Goal: Task Accomplishment & Management: Manage account settings

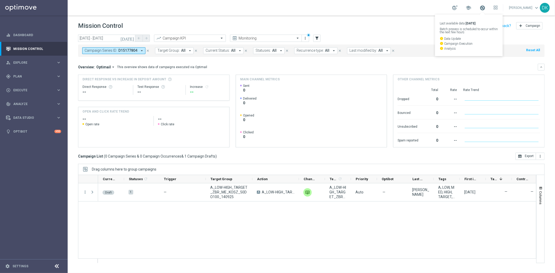
click at [485, 10] on span at bounding box center [482, 8] width 6 height 6
click at [485, 7] on span at bounding box center [482, 8] width 6 height 6
click at [485, 8] on span at bounding box center [482, 8] width 6 height 6
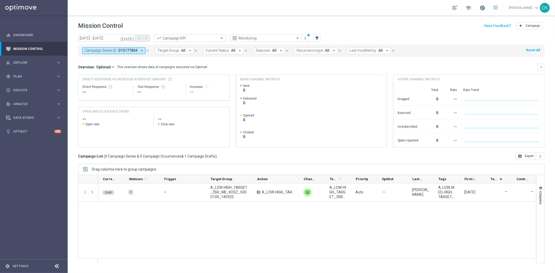
click at [485, 8] on span at bounding box center [482, 8] width 6 height 6
click at [32, 51] on link "Mission Control" at bounding box center [37, 49] width 48 height 14
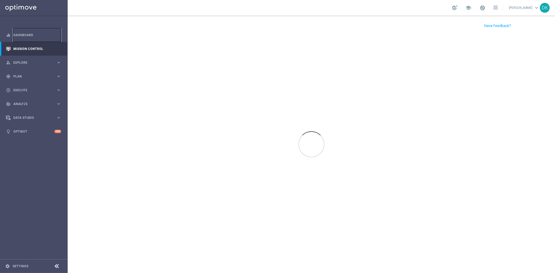
drag, startPoint x: 29, startPoint y: 33, endPoint x: 36, endPoint y: 54, distance: 21.7
click at [28, 33] on link "Dashboard" at bounding box center [37, 35] width 48 height 14
click at [37, 53] on link "Mission Control" at bounding box center [37, 49] width 48 height 14
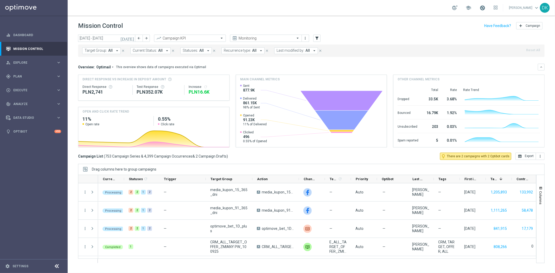
click at [485, 7] on span at bounding box center [482, 8] width 6 height 6
click at [33, 78] on div "gps_fixed Plan" at bounding box center [31, 76] width 50 height 5
drag, startPoint x: 28, startPoint y: 87, endPoint x: 176, endPoint y: 9, distance: 167.8
click at [28, 87] on link "Target Groups" at bounding box center [34, 87] width 41 height 4
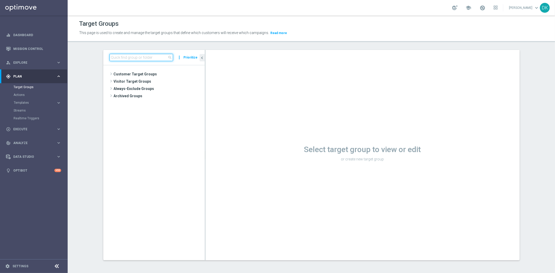
click at [127, 57] on input at bounding box center [140, 57] width 63 height 7
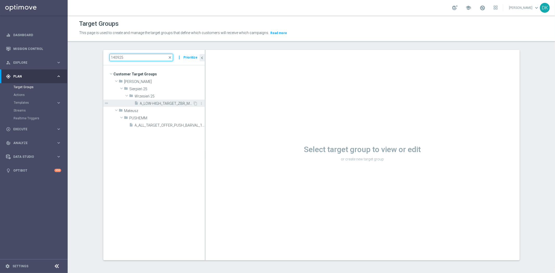
type input "140925"
click at [152, 100] on div "insert_drive_file A_LOW-HIGH_TARGET_ZBR_ME_KOSZ_50DO100_140925" at bounding box center [163, 103] width 58 height 7
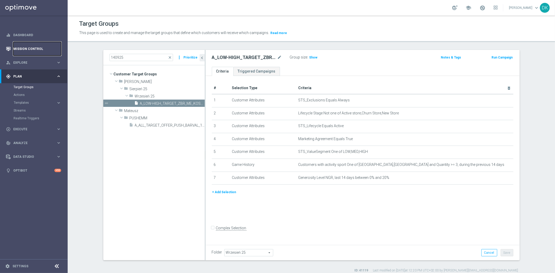
click at [34, 49] on link "Mission Control" at bounding box center [37, 49] width 48 height 14
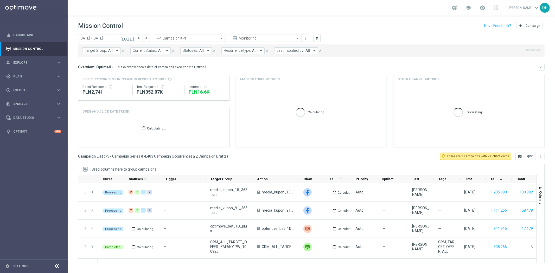
click at [102, 49] on span "Target Group:" at bounding box center [95, 50] width 22 height 4
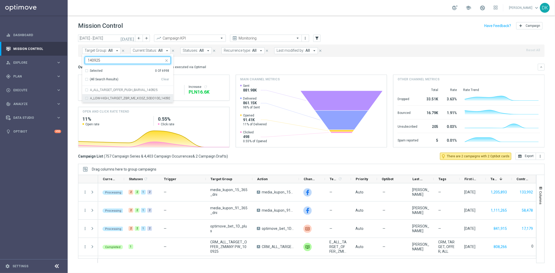
click at [141, 100] on div "A_LOW-HIGH_TARGET_ZBR_ME_KOSZ_50DO100_140925" at bounding box center [128, 98] width 86 height 8
type input "140925"
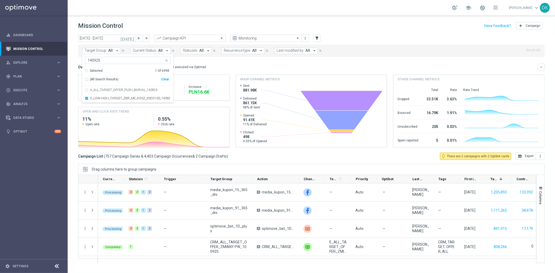
click at [76, 99] on div "today 08 Sep 2025 - 14 Sep 2025 arrow_back arrow_forward Campaign KPI trending_…" at bounding box center [311, 152] width 487 height 234
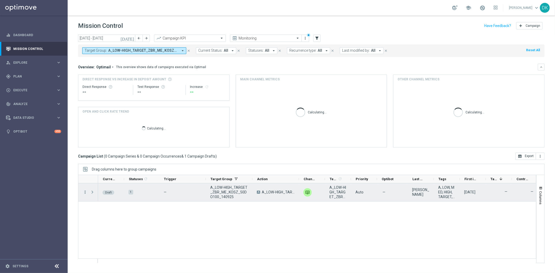
click at [87, 193] on icon "more_vert" at bounding box center [85, 192] width 5 height 5
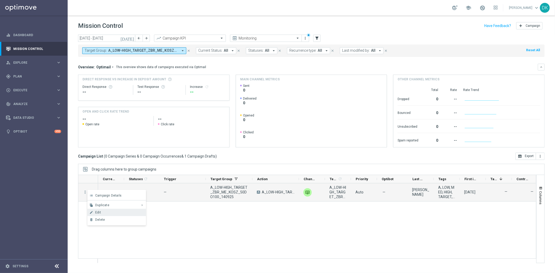
click at [99, 212] on span "Edit" at bounding box center [98, 213] width 6 height 4
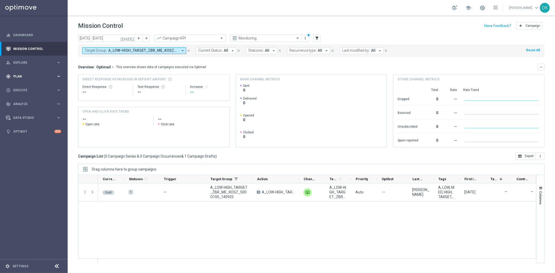
click at [37, 74] on div "gps_fixed Plan keyboard_arrow_right" at bounding box center [33, 76] width 67 height 14
click at [25, 86] on link "Target Groups" at bounding box center [34, 87] width 41 height 4
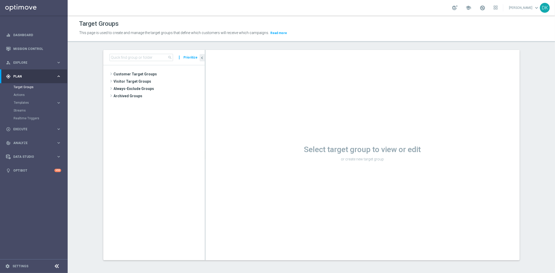
click at [179, 181] on tree-viewport "Customer Target Groups library_add create_new_folder" at bounding box center [153, 162] width 101 height 195
click at [133, 55] on input at bounding box center [140, 57] width 63 height 7
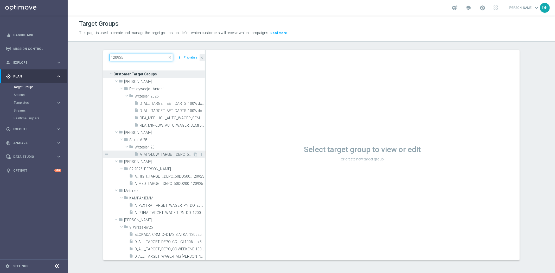
type input "120925"
click at [161, 151] on div "insert_drive_file A_MIN-LOW_TARGET_DEPO_50DO50_120925" at bounding box center [163, 154] width 58 height 7
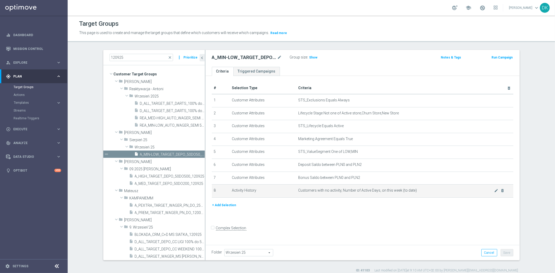
scroll to position [5, 0]
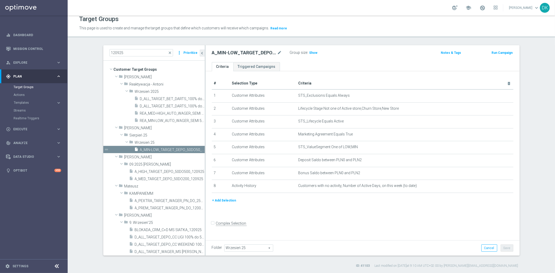
click at [225, 198] on button "+ Add Selection" at bounding box center [224, 201] width 25 height 6
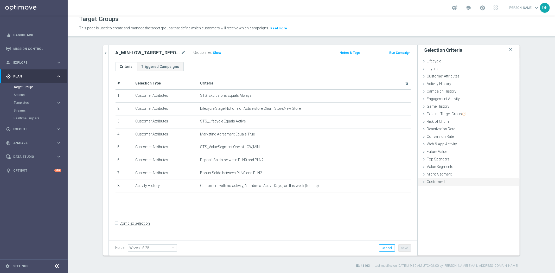
click at [436, 184] on div "Customer List done" at bounding box center [468, 182] width 101 height 8
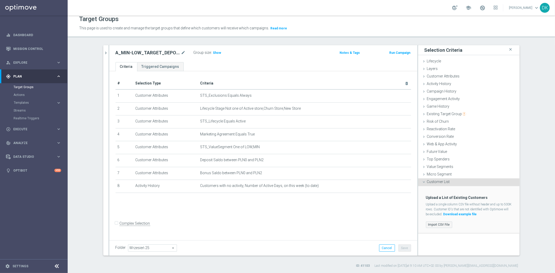
click at [437, 226] on label "Import CSV File" at bounding box center [439, 225] width 26 height 6
click at [0, 0] on input "Import CSV File" at bounding box center [0, 0] width 0 height 0
click at [103, 51] on icon "chevron_right" at bounding box center [105, 52] width 5 height 5
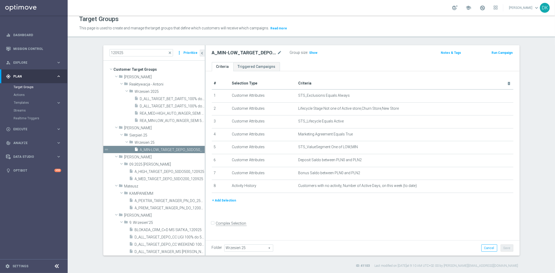
click at [221, 199] on button "+ Add Selection" at bounding box center [224, 201] width 25 height 6
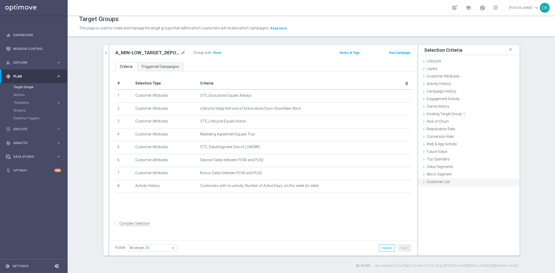
click at [437, 181] on span "Customer List" at bounding box center [438, 182] width 23 height 4
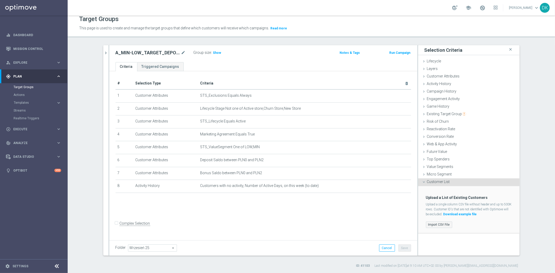
click at [434, 223] on label "Import CSV File" at bounding box center [439, 225] width 26 height 6
click at [0, 0] on input "Import CSV File" at bounding box center [0, 0] width 0 height 0
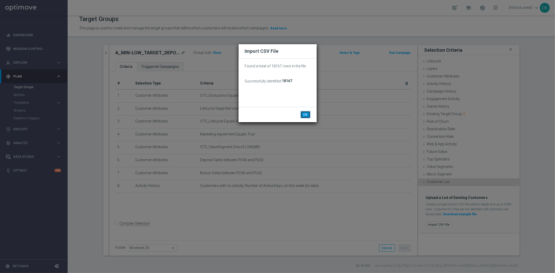
click at [309, 114] on button "OK" at bounding box center [305, 114] width 10 height 7
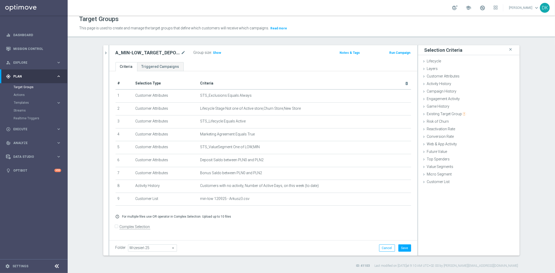
click at [269, 216] on div "error_outline For multiple files use OR operator in Complex Selection. Upload u…" at bounding box center [263, 216] width 303 height 4
click at [214, 50] on h3 "Show" at bounding box center [216, 53] width 9 height 6
click at [254, 210] on div "+ Add Selection error_outline For multiple files use OR operator in Complex Sel…" at bounding box center [263, 216] width 303 height 12
click at [219, 265] on div "ID: 41103 Last modified on 12 Sep 2025 at 9:10 AM UTC+02:00 by dawid.kubek@sts.…" at bounding box center [310, 265] width 415 height 5
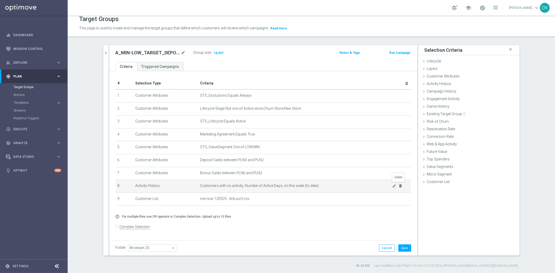
click at [398, 186] on icon "delete_forever" at bounding box center [400, 186] width 4 height 4
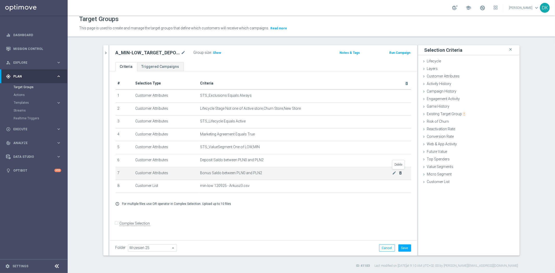
click at [399, 172] on icon "delete_forever" at bounding box center [400, 173] width 4 height 4
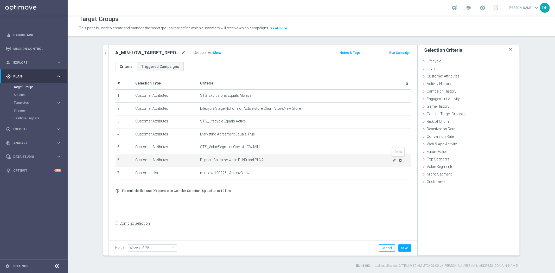
click at [398, 160] on icon "delete_forever" at bounding box center [400, 160] width 4 height 4
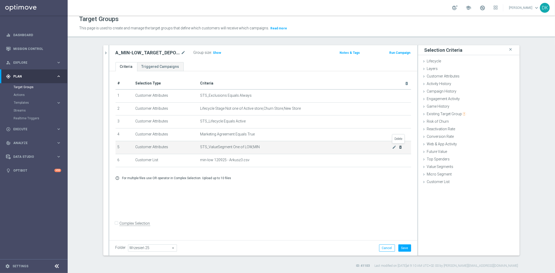
click at [398, 147] on icon "delete_forever" at bounding box center [400, 147] width 4 height 4
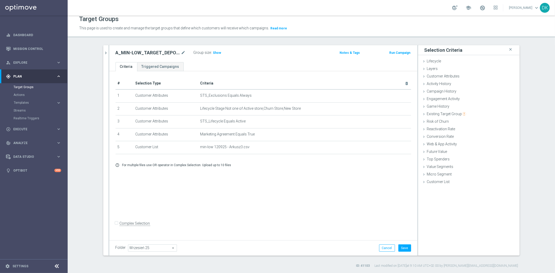
click at [318, 179] on div "# Selection Type Criteria delete_forever 1 Customer Attributes STS_Exclusions E…" at bounding box center [263, 154] width 308 height 167
click at [404, 244] on button "Save" at bounding box center [404, 247] width 13 height 7
click at [284, 192] on div "# Selection Type Criteria delete_forever 1 Customer Attributes STS_Exclusions E…" at bounding box center [263, 154] width 308 height 167
click at [214, 51] on span "Show" at bounding box center [217, 53] width 8 height 4
click at [308, 204] on div "# Selection Type Criteria delete_forever 1 Customer Attributes STS_Exclusions E…" at bounding box center [263, 154] width 308 height 167
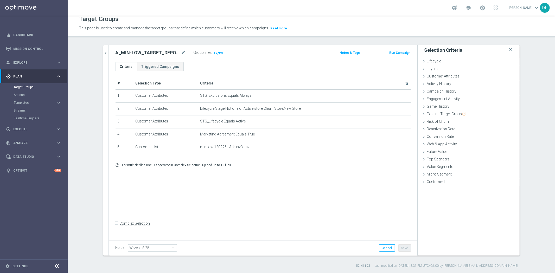
drag, startPoint x: 244, startPoint y: 258, endPoint x: 239, endPoint y: 248, distance: 11.2
click at [244, 258] on div "120925 close more_vert Prioritize Customer Target Groups library_add create_new…" at bounding box center [311, 156] width 437 height 223
click at [165, 51] on h2 "A_MIN-LOW_TARGET_DEPO_50DO50_120925" at bounding box center [147, 53] width 64 height 6
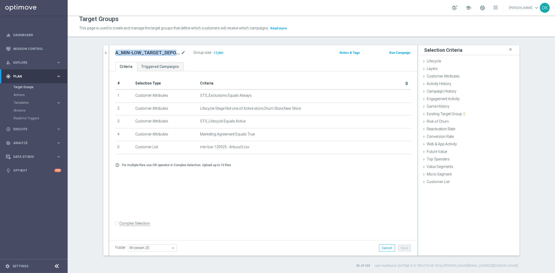
copy div "A_MIN-LOW_TARGET_DEPO_50DO50_120925"
click at [251, 263] on div "120925 close more_vert Prioritize Customer Target Groups library_add create_new…" at bounding box center [311, 156] width 437 height 223
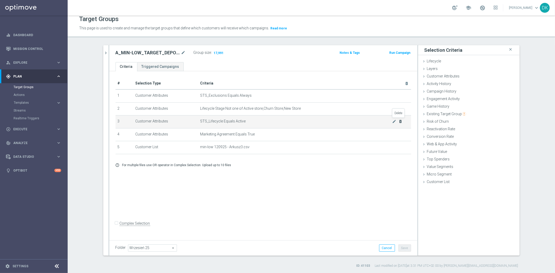
click at [398, 121] on icon "delete_forever" at bounding box center [400, 121] width 4 height 4
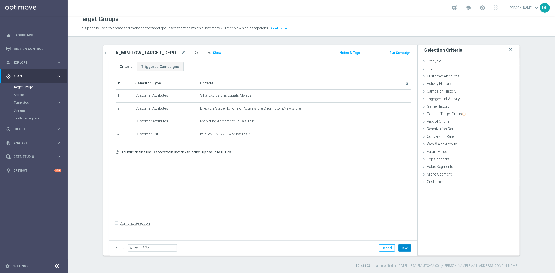
click at [407, 249] on button "Save" at bounding box center [404, 247] width 13 height 7
click at [195, 266] on div "ID: 41103 Last modified on 12 Sep 2025 at 3:31 PM UTC+02:00 by dawid.kubek@sts.…" at bounding box center [310, 265] width 415 height 5
click at [216, 51] on span "Show" at bounding box center [217, 53] width 8 height 4
click at [41, 49] on link "Mission Control" at bounding box center [37, 49] width 48 height 14
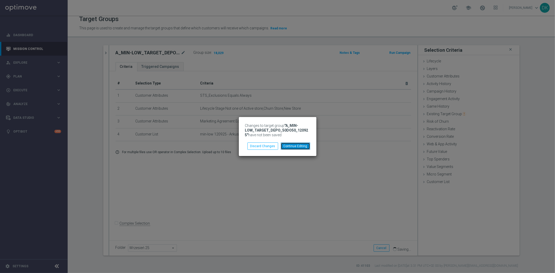
click at [291, 147] on button "Continue Editing" at bounding box center [295, 145] width 29 height 7
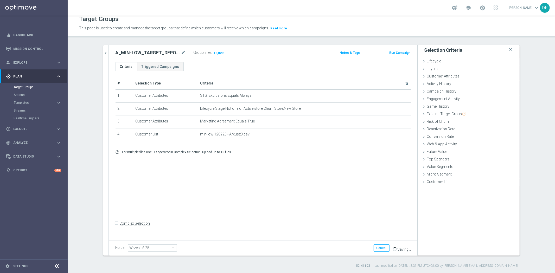
click at [280, 199] on div "# Selection Type Criteria delete_forever 1 Customer Attributes STS_Exclusions E…" at bounding box center [263, 154] width 308 height 167
click at [310, 215] on div "# Selection Type Criteria delete_forever 1 Customer Attributes STS_Exclusions E…" at bounding box center [263, 154] width 308 height 167
click at [282, 215] on div "# Selection Type Criteria delete_forever 1 Customer Attributes STS_Exclusions E…" at bounding box center [263, 154] width 308 height 167
click at [38, 46] on link "Mission Control" at bounding box center [37, 49] width 48 height 14
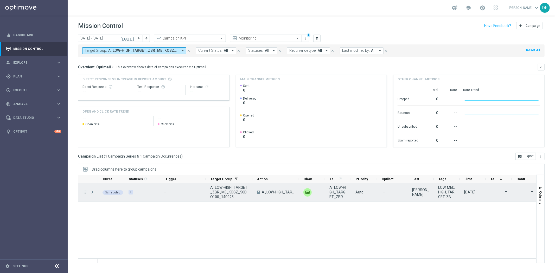
click at [84, 192] on icon "more_vert" at bounding box center [85, 192] width 5 height 5
click at [101, 232] on div "Edit" at bounding box center [119, 234] width 48 height 4
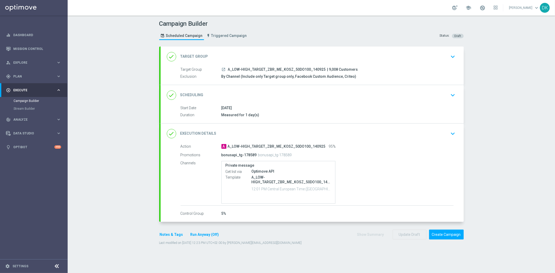
click at [453, 94] on icon "keyboard_arrow_down" at bounding box center [453, 95] width 8 height 8
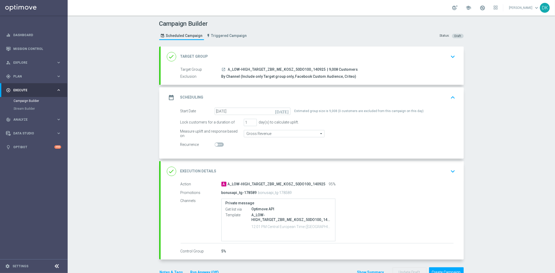
click at [450, 97] on icon "keyboard_arrow_up" at bounding box center [453, 98] width 8 height 8
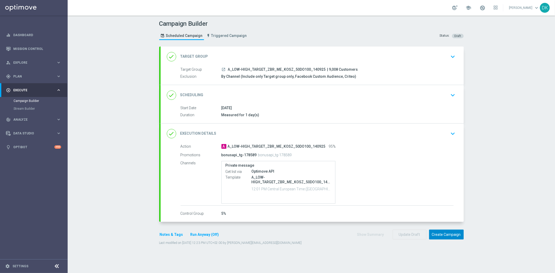
click at [451, 236] on button "Create Campaign" at bounding box center [446, 235] width 35 height 10
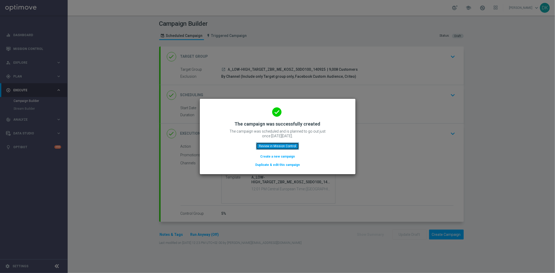
click at [268, 145] on button "Review in Mission Control" at bounding box center [277, 145] width 43 height 7
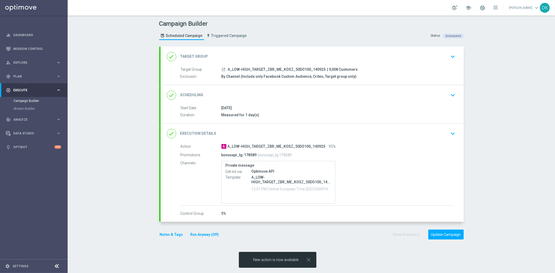
drag, startPoint x: 308, startPoint y: 262, endPoint x: 1, endPoint y: 215, distance: 310.8
click at [308, 262] on icon "close" at bounding box center [308, 259] width 7 height 7
click at [441, 96] on div "done Scheduling keyboard_arrow_down" at bounding box center [312, 95] width 290 height 10
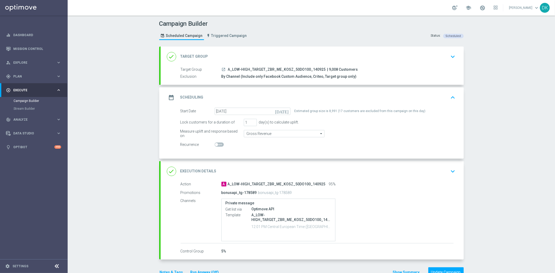
click at [441, 96] on div "date_range Scheduling keyboard_arrow_up" at bounding box center [312, 98] width 290 height 10
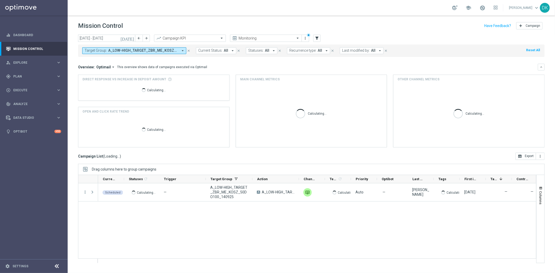
click at [153, 53] on button "Target Group: A_LOW-HIGH_TARGET_ZBR_ME_KOSZ_50DO100_140925 arrow_drop_down" at bounding box center [134, 50] width 104 height 7
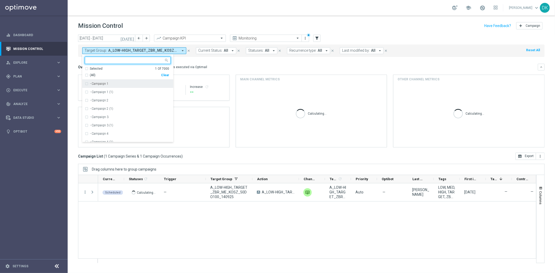
click at [0, 0] on div "Clear" at bounding box center [0, 0] width 0 height 0
click at [193, 64] on div "Overview: Optimail arrow_drop_down This overview shows data of campaigns execut…" at bounding box center [311, 67] width 466 height 7
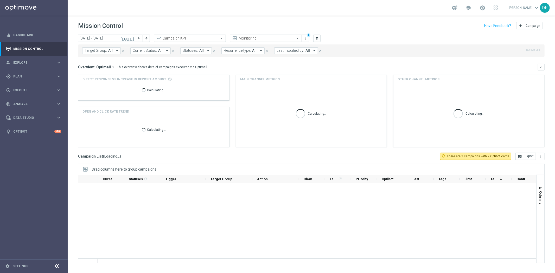
click at [105, 51] on span "Target Group:" at bounding box center [95, 50] width 22 height 4
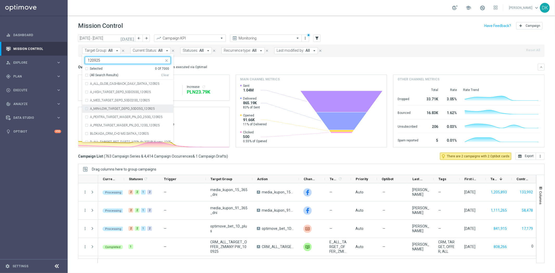
click at [124, 109] on label "A_MIN-LOW_TARGET_DEPO_50DO50_120925" at bounding box center [122, 108] width 65 height 3
type input "120925"
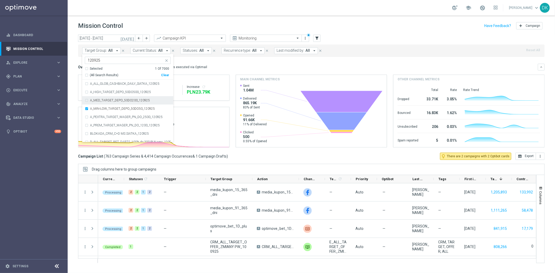
click at [72, 96] on div "today 08 Sep 2025 - 14 Sep 2025 arrow_back arrow_forward Campaign KPI trending_…" at bounding box center [311, 152] width 487 height 234
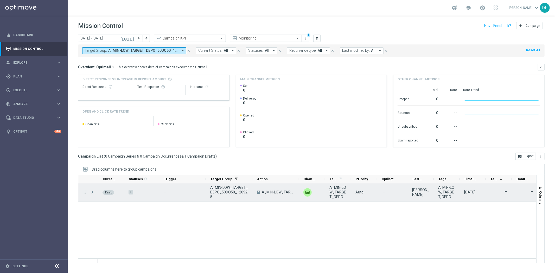
click at [85, 193] on icon "more_vert" at bounding box center [85, 192] width 5 height 5
click at [97, 212] on span "Edit" at bounding box center [98, 213] width 6 height 4
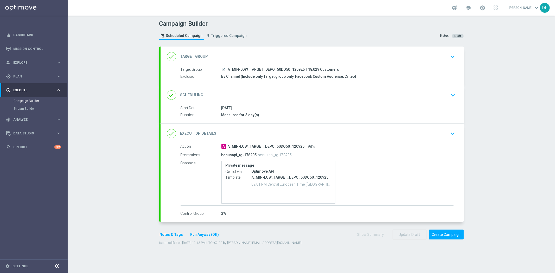
click at [424, 102] on div "done Scheduling keyboard_arrow_down" at bounding box center [311, 95] width 303 height 20
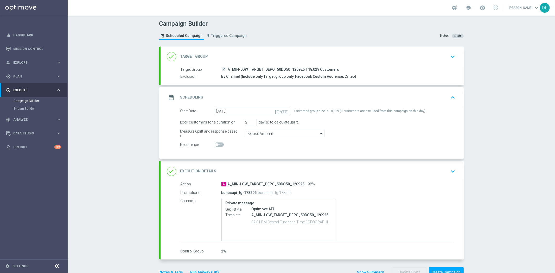
click at [430, 103] on div "date_range Scheduling keyboard_arrow_up" at bounding box center [311, 97] width 303 height 20
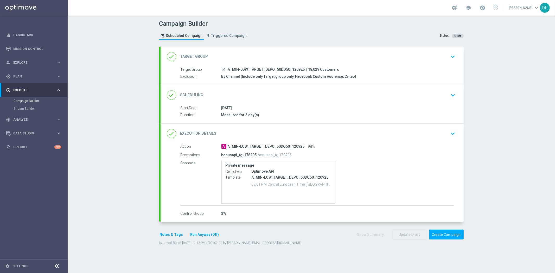
click at [393, 63] on div "done Target Group keyboard_arrow_down" at bounding box center [311, 57] width 303 height 20
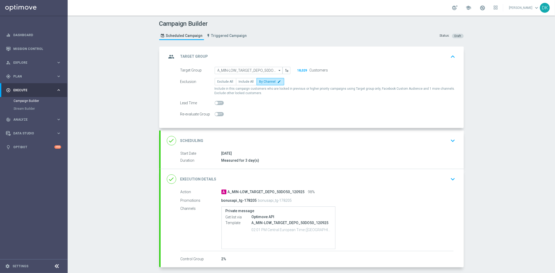
click at [449, 144] on icon "keyboard_arrow_down" at bounding box center [453, 141] width 8 height 8
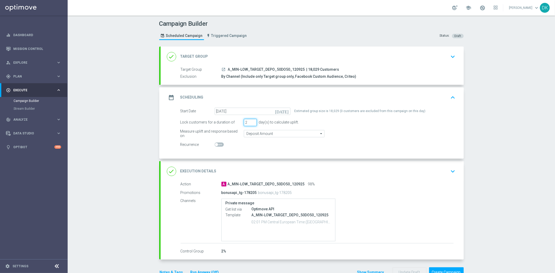
click at [250, 124] on input "2" at bounding box center [250, 122] width 13 height 7
type input "3"
click at [251, 120] on input "3" at bounding box center [250, 122] width 13 height 7
click at [484, 142] on div "Campaign Builder Scheduled Campaign Triggered Campaign Status: Draft done Targe…" at bounding box center [311, 144] width 487 height 257
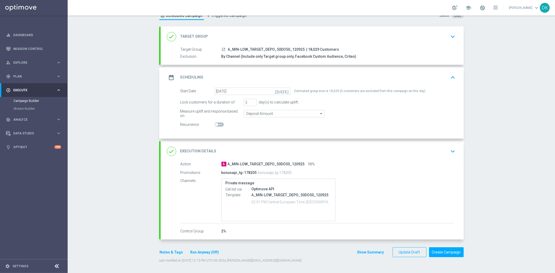
click at [138, 154] on div "Campaign Builder Scheduled Campaign Triggered Campaign Status: Draft done Targe…" at bounding box center [311, 144] width 487 height 257
click at [130, 210] on div "Campaign Builder Scheduled Campaign Triggered Campaign Status: Draft done Targe…" at bounding box center [311, 144] width 487 height 257
click at [520, 176] on div "Campaign Builder Scheduled Campaign Triggered Campaign Status: Draft done Targe…" at bounding box center [311, 144] width 487 height 257
click at [523, 222] on div "Campaign Builder Scheduled Campaign Triggered Campaign Status: Draft done Targe…" at bounding box center [311, 144] width 487 height 257
click at [448, 155] on button "keyboard_arrow_down" at bounding box center [452, 151] width 9 height 10
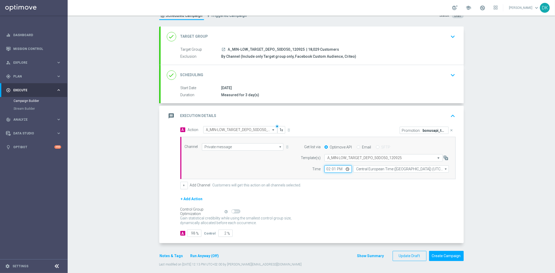
click at [326, 169] on input "14:01" at bounding box center [337, 168] width 27 height 7
type input "16:20"
click at [362, 187] on div "+ Add Channel Customers will get this action on all channels selected." at bounding box center [317, 185] width 275 height 7
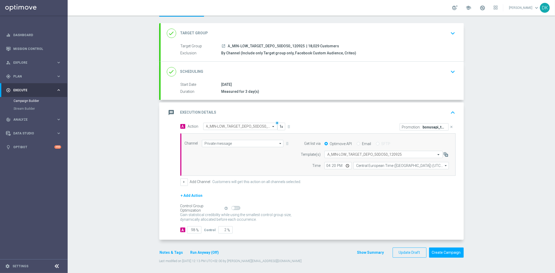
scroll to position [24, 0]
click at [201, 252] on button "Run Anyway (Off)" at bounding box center [205, 252] width 30 height 6
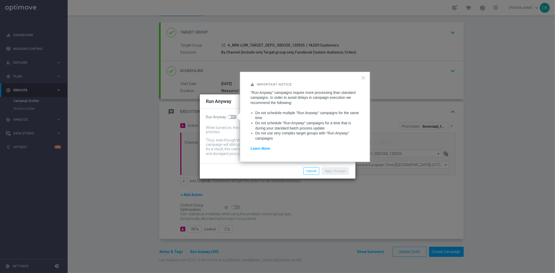
click at [229, 115] on span at bounding box center [229, 116] width 3 height 3
click at [229, 115] on input "checkbox" at bounding box center [231, 117] width 9 height 4
checkbox input "true"
click at [338, 172] on button "Apply Changes" at bounding box center [335, 170] width 27 height 7
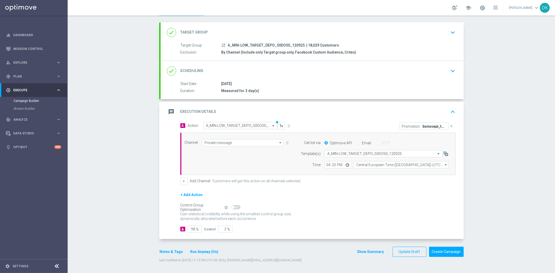
click at [295, 227] on div "A 98 % Control 2 %" at bounding box center [317, 228] width 275 height 7
click at [125, 194] on div "Campaign Builder Scheduled Campaign Triggered Campaign Status: Draft done Targe…" at bounding box center [311, 144] width 487 height 257
click at [174, 254] on button "Notes & Tags" at bounding box center [171, 252] width 24 height 6
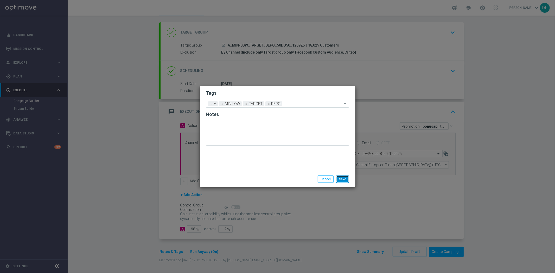
click at [341, 177] on button "Save" at bounding box center [342, 178] width 13 height 7
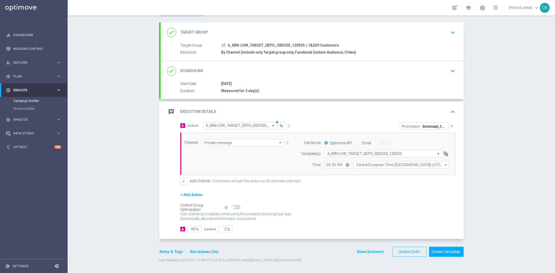
click at [327, 220] on div "Gain statistical credibility while using the smallest control group size, dynam…" at bounding box center [317, 216] width 275 height 12
click at [449, 73] on icon "keyboard_arrow_down" at bounding box center [453, 71] width 8 height 8
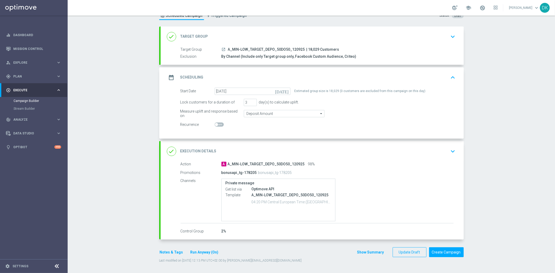
click at [449, 76] on icon "keyboard_arrow_up" at bounding box center [453, 78] width 8 height 8
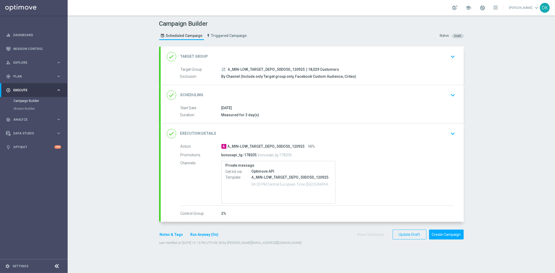
scroll to position [0, 0]
click at [475, 123] on div "Campaign Builder Scheduled Campaign Triggered Campaign Status: Draft done Targe…" at bounding box center [311, 144] width 487 height 257
click at [453, 237] on button "Create Campaign" at bounding box center [446, 235] width 35 height 10
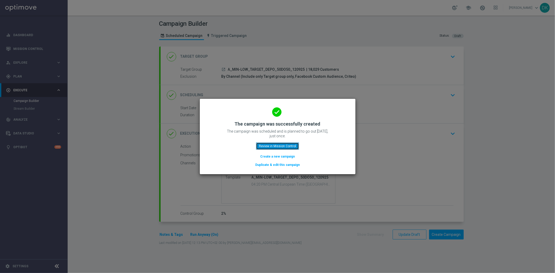
drag, startPoint x: 282, startPoint y: 148, endPoint x: 260, endPoint y: 66, distance: 85.4
click at [282, 148] on button "Review in Mission Control" at bounding box center [277, 145] width 43 height 7
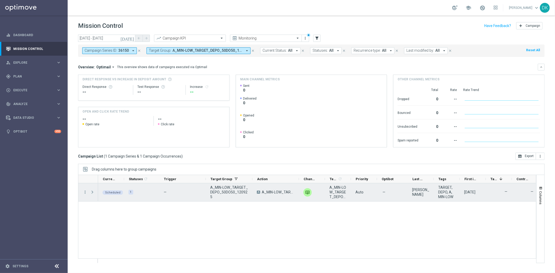
click at [92, 193] on span "Press SPACE to select this row." at bounding box center [92, 192] width 5 height 4
click at [92, 192] on span "Press SPACE to select this row." at bounding box center [92, 192] width 5 height 4
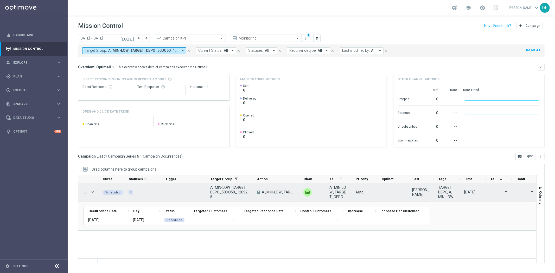
click at [85, 191] on icon "more_vert" at bounding box center [85, 192] width 5 height 5
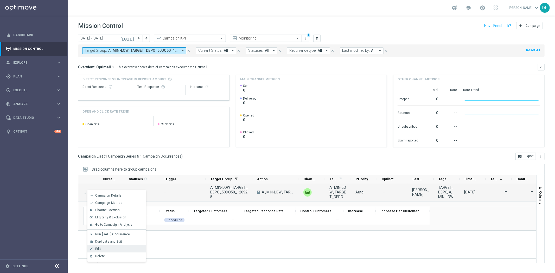
click at [113, 251] on div "Edit" at bounding box center [119, 249] width 48 height 4
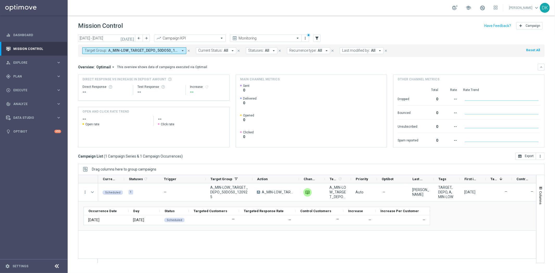
click at [190, 239] on div "Scheduled play_arrow 1 — A_MIN-LOW_TARGET_DEPO_50DO50_120925 A A_MIN-LOW_TARGET…" at bounding box center [317, 223] width 438 height 80
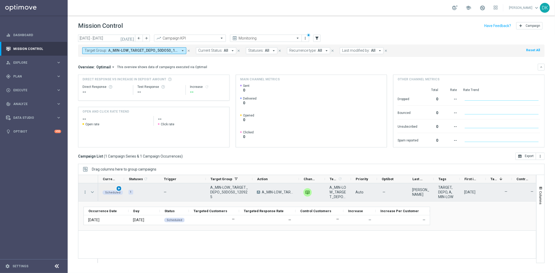
click at [118, 188] on span "play_arrow" at bounding box center [119, 189] width 4 height 4
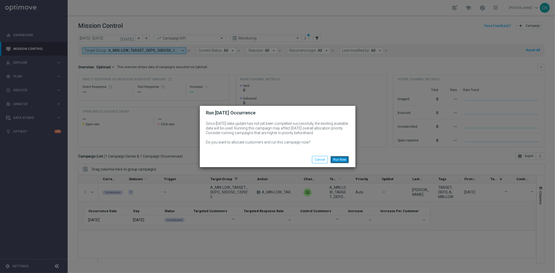
click at [342, 161] on button "Run Now" at bounding box center [339, 159] width 18 height 7
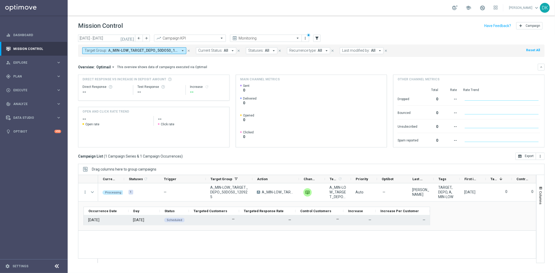
click at [239, 223] on div "—" at bounding box center [267, 219] width 56 height 9
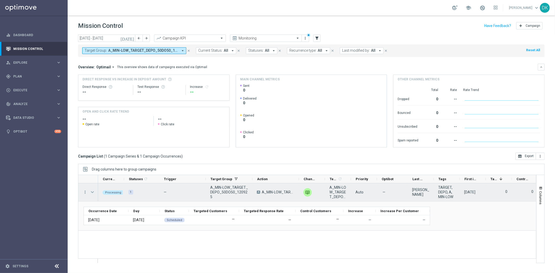
click at [91, 193] on span "Press SPACE to select this row." at bounding box center [92, 192] width 5 height 4
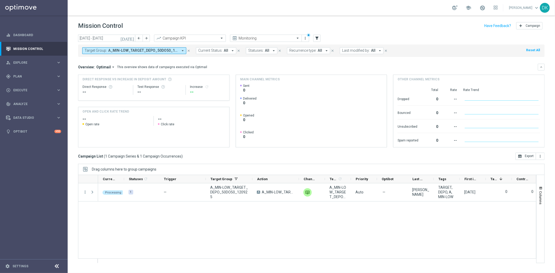
click at [144, 224] on div "Processing 1 — A_MIN-LOW_TARGET_DEPO_50DO50_120925 A A_MIN-LOW_TARGET_DEPO_50DO…" at bounding box center [317, 223] width 438 height 80
click at [172, 258] on div "Processing 1 — A_MIN-LOW_TARGET_DEPO_50DO50_120925 A A_MIN-LOW_TARGET_DEPO_50DO…" at bounding box center [317, 223] width 438 height 80
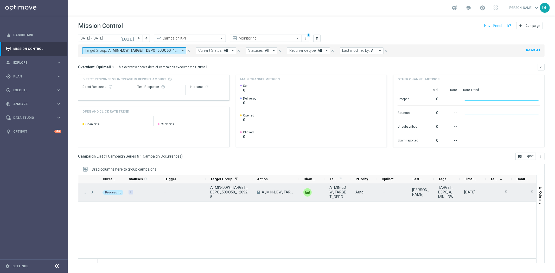
click at [92, 193] on span "Press SPACE to select this row." at bounding box center [92, 192] width 5 height 4
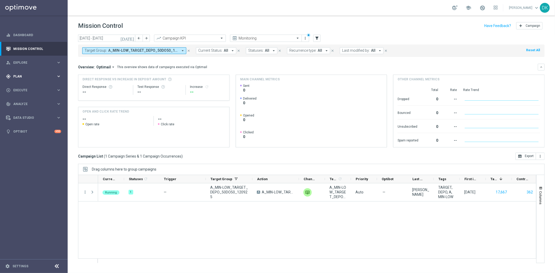
click at [28, 74] on div "gps_fixed Plan keyboard_arrow_right" at bounding box center [33, 76] width 67 height 14
click at [31, 84] on div "Target Groups" at bounding box center [41, 87] width 54 height 8
click at [31, 85] on link "Target Groups" at bounding box center [34, 87] width 41 height 4
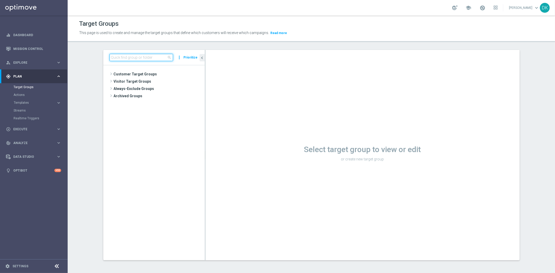
click at [134, 58] on input at bounding box center [140, 57] width 63 height 7
paste input "A_MIN-LOW_TARGET_DEPO_50DO50_120925"
type input "A_MIN-LOW_TARGET_DEPO_50DO50_120925"
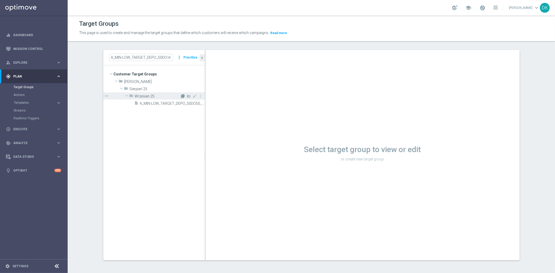
click at [181, 96] on icon "library_add" at bounding box center [183, 96] width 4 height 4
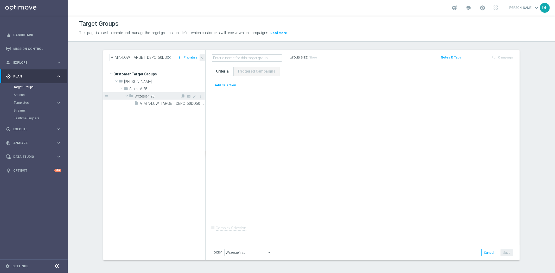
click at [150, 96] on span "Wrzesień 25" at bounding box center [157, 96] width 45 height 4
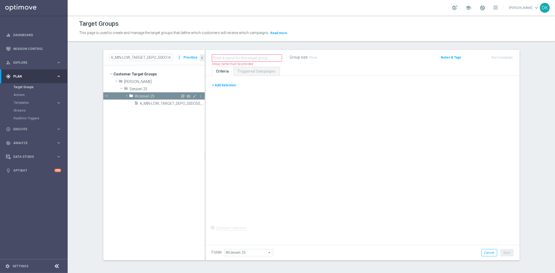
click at [150, 96] on span "Wrzesień 25" at bounding box center [157, 96] width 45 height 4
click at [124, 95] on span at bounding box center [126, 95] width 6 height 5
click at [248, 58] on input "text" at bounding box center [247, 57] width 70 height 7
paste input "A_MIN-LOW_TARGET_DEPO_50DO50_120925"
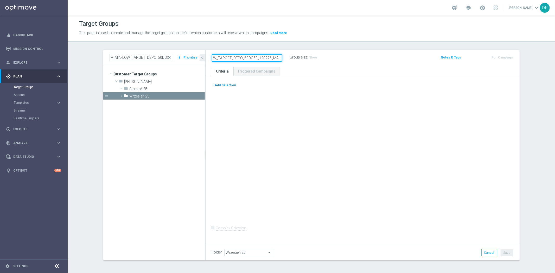
type input "A_MIN-LOW_TARGET_DEPO_50DO50_120925_MAIL"
click at [220, 86] on button "+ Add Selection" at bounding box center [224, 85] width 25 height 6
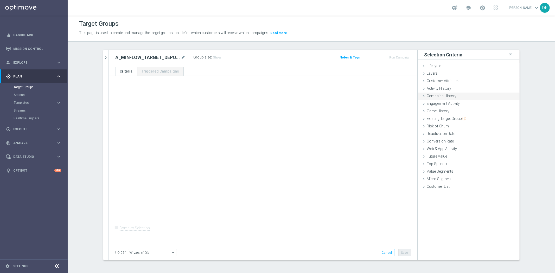
click at [456, 98] on div "Campaign History done" at bounding box center [468, 97] width 101 height 8
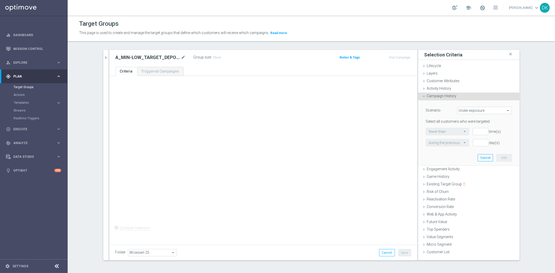
click at [472, 111] on span "Under-exposure" at bounding box center [484, 110] width 54 height 7
click at [472, 144] on span "Custom" at bounding box center [484, 145] width 49 height 4
type input "Custom"
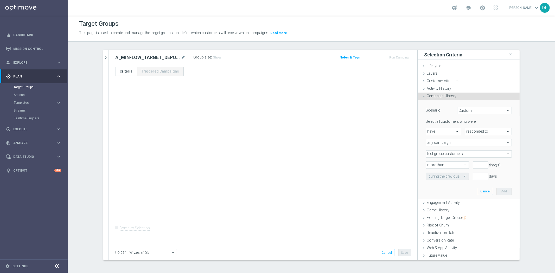
click at [440, 133] on span "have" at bounding box center [443, 131] width 35 height 7
click at [484, 132] on span "responded to" at bounding box center [488, 131] width 46 height 7
click at [477, 144] on span "been targeted with" at bounding box center [487, 146] width 41 height 4
type input "been targeted with"
click at [443, 142] on span "any campaign" at bounding box center [468, 142] width 85 height 7
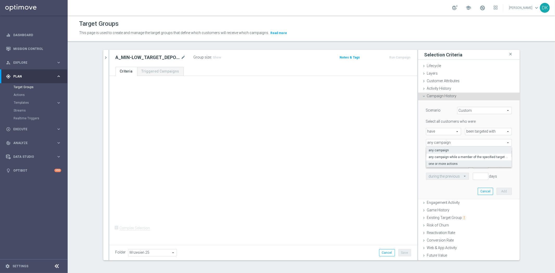
click at [448, 162] on span "one or more actions" at bounding box center [468, 164] width 80 height 4
type input "one or more actions"
click at [450, 153] on span at bounding box center [468, 154] width 85 height 7
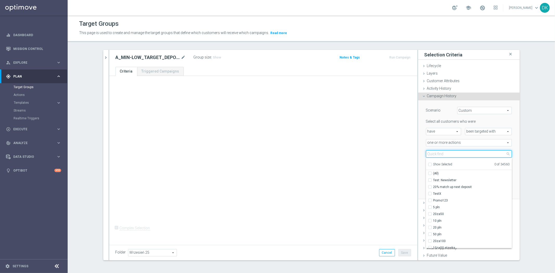
click at [450, 153] on input "search" at bounding box center [469, 153] width 86 height 7
paste input "A_MIN-LOW_TARGET_DEPO_50DO50_120925"
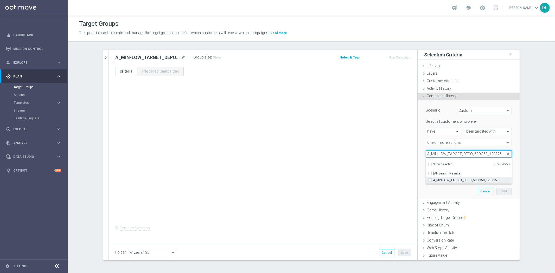
type input "A_MIN-LOW_TARGET_DEPO_50DO50_120925"
click at [454, 180] on span "A_MIN-LOW_TARGET_DEPO_50DO50_120925" at bounding box center [472, 180] width 79 height 4
click at [433, 180] on input "A_MIN-LOW_TARGET_DEPO_50DO50_120925" at bounding box center [430, 179] width 3 height 3
checkbox input "true"
type input "A_MIN-LOW_TARGET_DEPO_50DO50_120925"
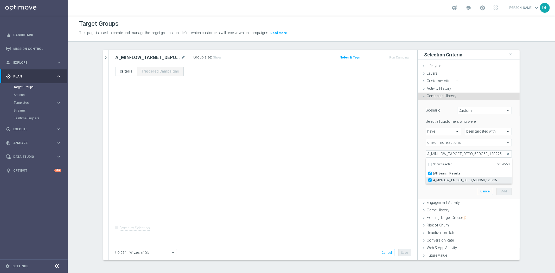
checkbox input "true"
click at [368, 174] on div "+ Add Selection Complex Selection Invalid Expression" at bounding box center [263, 159] width 308 height 167
click at [474, 167] on input "number" at bounding box center [480, 164] width 16 height 7
type input "0"
click at [444, 175] on input "text" at bounding box center [441, 176] width 27 height 5
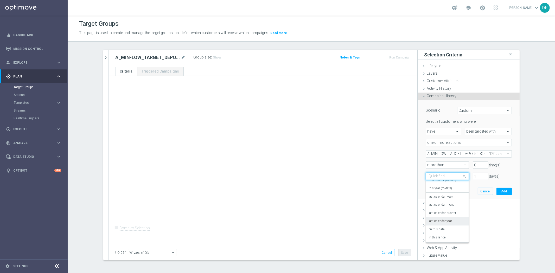
scroll to position [45, 0]
click at [445, 225] on div "in this range" at bounding box center [446, 229] width 37 height 8
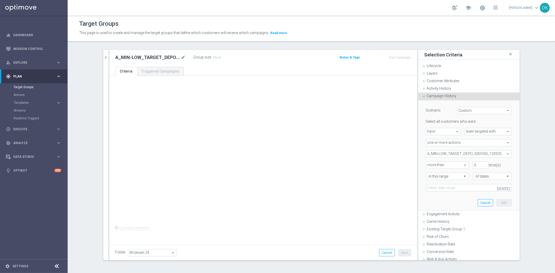
click at [502, 188] on icon "[DATE]" at bounding box center [504, 187] width 14 height 5
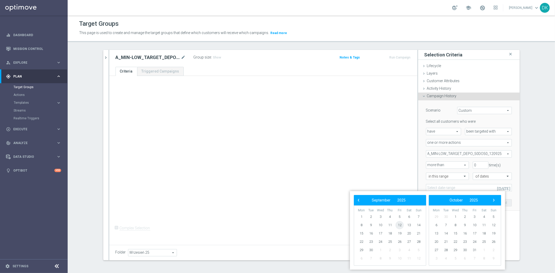
click at [399, 225] on span "12" at bounding box center [399, 225] width 8 height 8
click at [420, 224] on span "14" at bounding box center [418, 225] width 8 height 8
type input "[DATE] - [DATE]"
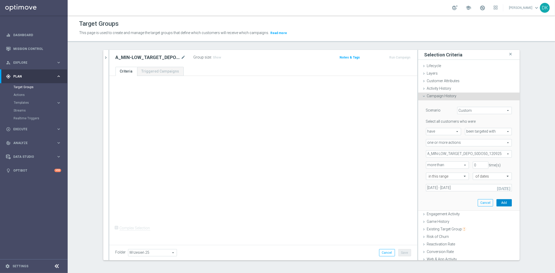
click at [498, 204] on button "Add" at bounding box center [503, 202] width 15 height 7
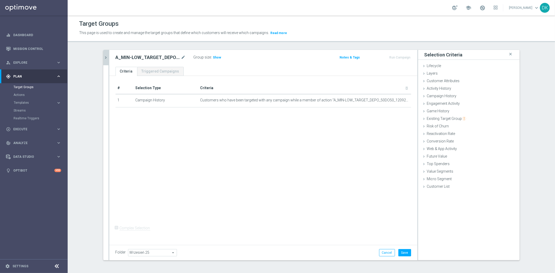
click at [103, 60] on icon "chevron_right" at bounding box center [105, 57] width 5 height 5
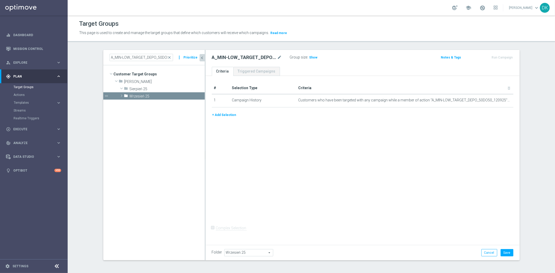
click at [225, 115] on button "+ Add Selection" at bounding box center [224, 115] width 25 height 6
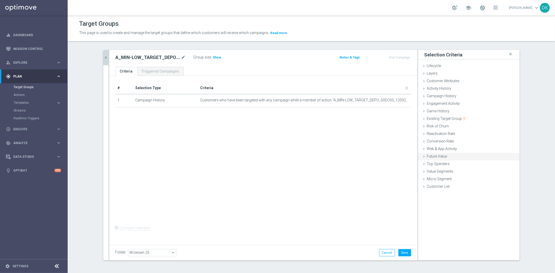
click at [458, 149] on div "Web & App Activity done" at bounding box center [468, 149] width 101 height 8
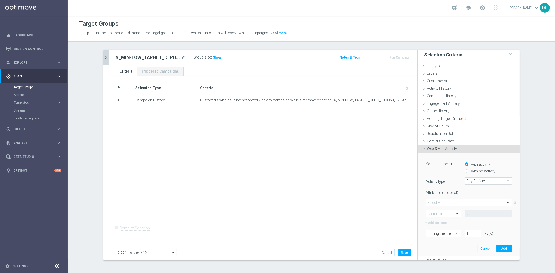
click at [465, 170] on input "with no activity" at bounding box center [466, 171] width 3 height 3
radio input "true"
click at [476, 179] on span "Any Activity" at bounding box center [488, 181] width 46 height 7
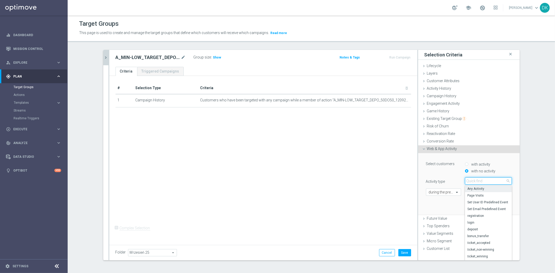
click at [476, 179] on input "search" at bounding box center [488, 180] width 47 height 7
type input "op"
click at [481, 187] on span "campaign_opt_in" at bounding box center [488, 189] width 42 height 4
type input "campaign_opt_in"
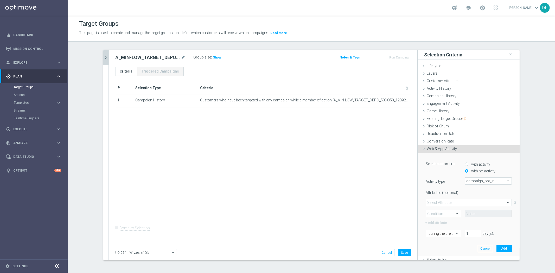
click at [443, 204] on span at bounding box center [468, 202] width 85 height 7
click at [444, 209] on span "campaign_id" at bounding box center [468, 210] width 80 height 4
type input "campaign_id"
click at [443, 210] on span at bounding box center [443, 213] width 35 height 7
click at [440, 220] on span "=" at bounding box center [442, 221] width 29 height 4
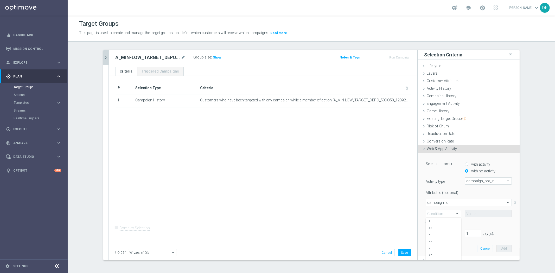
type input "="
click at [468, 212] on input at bounding box center [488, 213] width 47 height 7
paste input "178205"
type input "178205"
click at [441, 233] on input "text" at bounding box center [437, 233] width 19 height 5
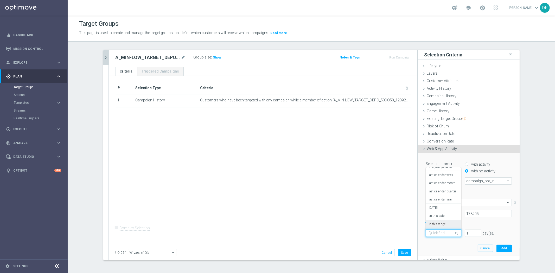
click at [441, 223] on label "in this range" at bounding box center [436, 224] width 17 height 4
click at [500, 243] on icon "[DATE]" at bounding box center [504, 244] width 14 height 5
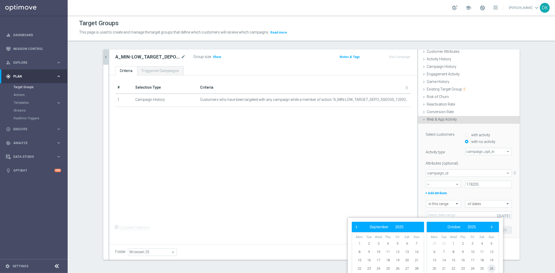
scroll to position [1, 0]
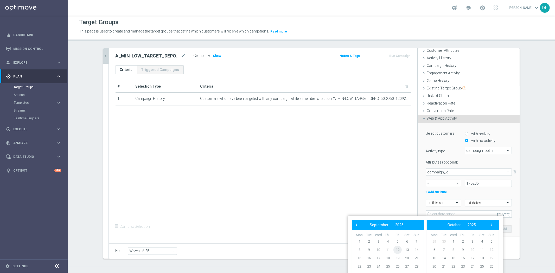
click at [396, 252] on span "12" at bounding box center [397, 250] width 8 height 8
click at [415, 250] on span "14" at bounding box center [416, 250] width 8 height 8
type input "[DATE] - [DATE]"
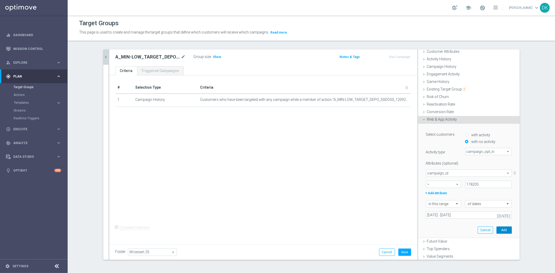
click at [499, 230] on button "Add" at bounding box center [503, 229] width 15 height 7
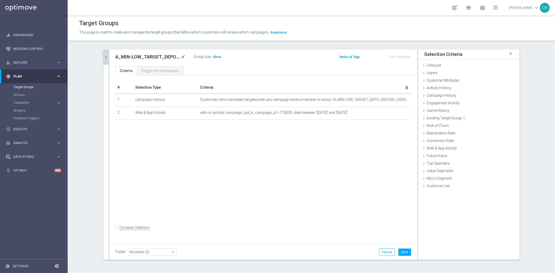
click at [103, 55] on icon "chevron_right" at bounding box center [105, 57] width 5 height 5
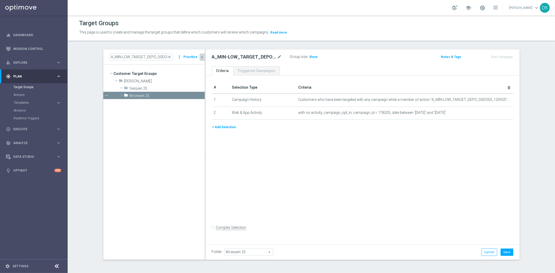
click at [224, 130] on div "+ Add Selection" at bounding box center [362, 129] width 309 height 10
click at [224, 129] on button "+ Add Selection" at bounding box center [224, 127] width 25 height 6
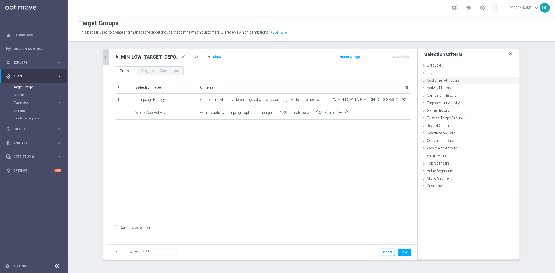
click at [466, 81] on div "Customer Attributes done" at bounding box center [468, 81] width 101 height 8
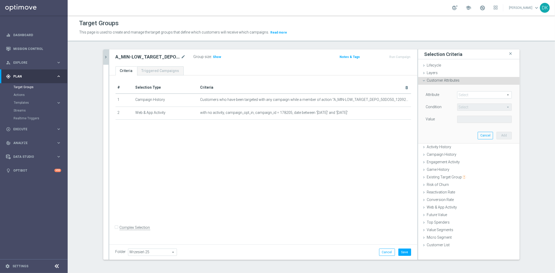
click at [479, 91] on div "Select arrow_drop_down search" at bounding box center [484, 94] width 55 height 7
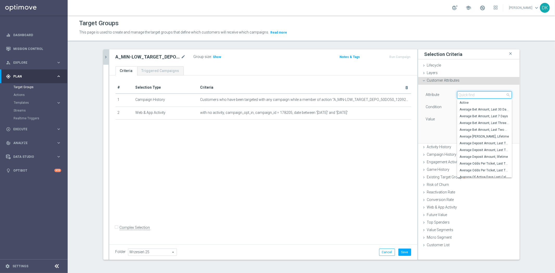
click at [480, 95] on input "search" at bounding box center [484, 94] width 55 height 7
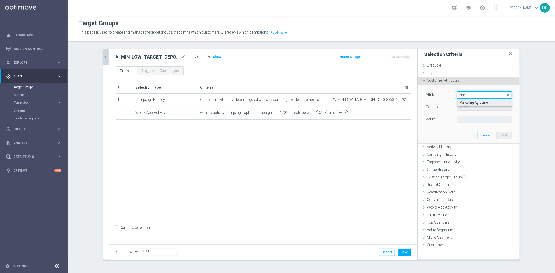
type input "mar"
click at [483, 103] on span "Marketing Agreement" at bounding box center [483, 103] width 49 height 4
type input "Marketing Agreement"
type input "Equals"
drag, startPoint x: 474, startPoint y: 119, endPoint x: 476, endPoint y: 122, distance: 3.9
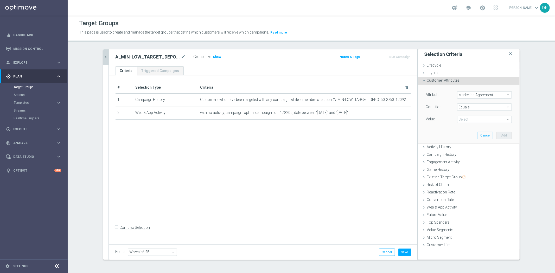
click at [474, 119] on span at bounding box center [484, 119] width 54 height 7
click at [473, 139] on span "True" at bounding box center [483, 141] width 49 height 4
type input "True"
click at [502, 134] on button "Add" at bounding box center [503, 135] width 15 height 7
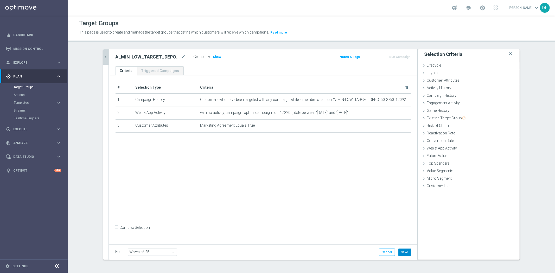
click at [402, 250] on button "Save" at bounding box center [404, 252] width 13 height 7
click at [105, 55] on icon "chevron_right" at bounding box center [105, 57] width 5 height 5
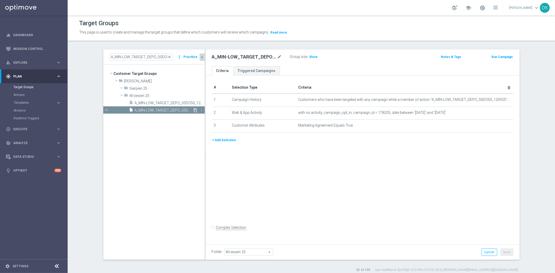
click at [193, 111] on icon "content_copy" at bounding box center [195, 110] width 4 height 4
click at [277, 58] on icon "mode_edit" at bounding box center [279, 57] width 5 height 6
type input "A_MIN-LOW_TARGET_DEPO_50DO50_120925_SMS"
click at [331, 177] on div "# Selection Type Criteria delete_forever 1 Campaign History Customers who have …" at bounding box center [362, 158] width 314 height 167
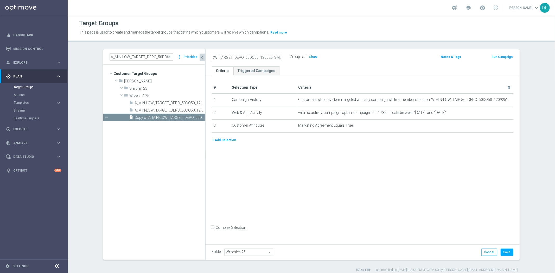
scroll to position [0, 0]
click at [509, 253] on button "Save" at bounding box center [506, 252] width 13 height 7
click at [345, 172] on div "# Selection Type Criteria delete_forever 1 Campaign History Customers who have …" at bounding box center [362, 158] width 314 height 167
click at [51, 128] on span "Execute" at bounding box center [34, 129] width 43 height 3
click at [37, 98] on div "Campaign Builder" at bounding box center [41, 101] width 54 height 8
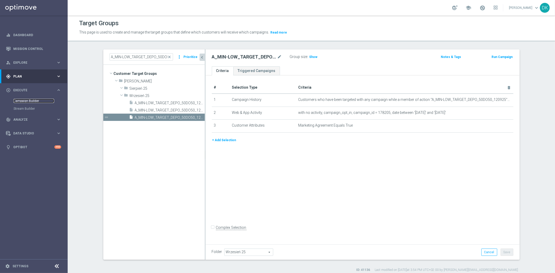
click at [36, 102] on link "Campaign Builder" at bounding box center [34, 101] width 41 height 4
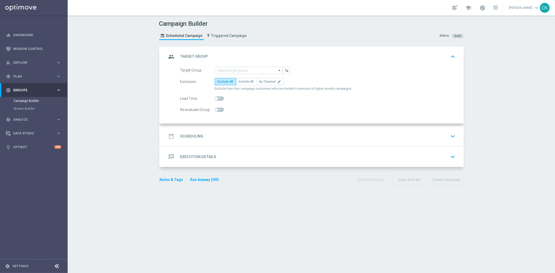
click at [496, 218] on div "Campaign Builder Scheduled Campaign Triggered Campaign Status: Draft group Targ…" at bounding box center [311, 144] width 487 height 257
click at [495, 206] on div "Campaign Builder Scheduled Campaign Triggered Campaign Status: Draft group Targ…" at bounding box center [311, 144] width 487 height 257
click at [234, 69] on input at bounding box center [248, 70] width 68 height 7
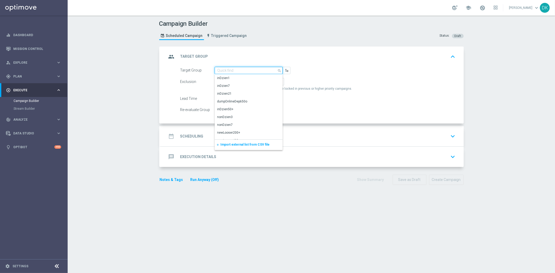
paste input "A_MIN-LOW_TARGET_DEPO_50DO50_120925_MAIL"
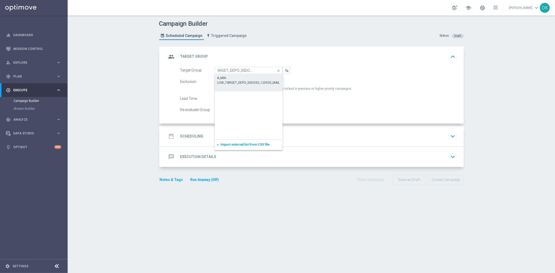
click at [240, 79] on div "A_MIN-LOW_TARGET_DEPO_50DO50_120925_MAIL" at bounding box center [248, 80] width 63 height 9
type input "A_MIN-LOW_TARGET_DEPO_50DO50_120925_MAIL"
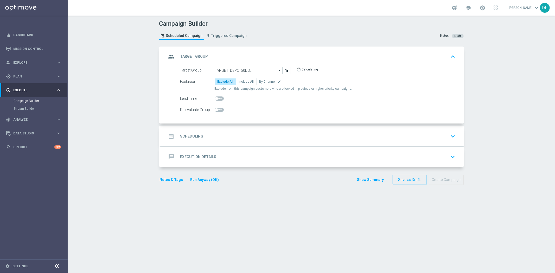
scroll to position [0, 0]
click at [247, 81] on span "Include All" at bounding box center [246, 82] width 15 height 4
click at [242, 81] on input "Include All" at bounding box center [240, 82] width 3 height 3
radio input "true"
click at [216, 110] on span at bounding box center [218, 110] width 9 height 4
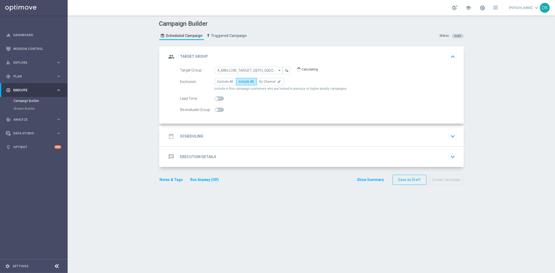
click at [216, 110] on input "checkbox" at bounding box center [218, 110] width 9 height 4
checkbox input "true"
click at [204, 134] on div "date_range Scheduling keyboard_arrow_down" at bounding box center [312, 136] width 290 height 10
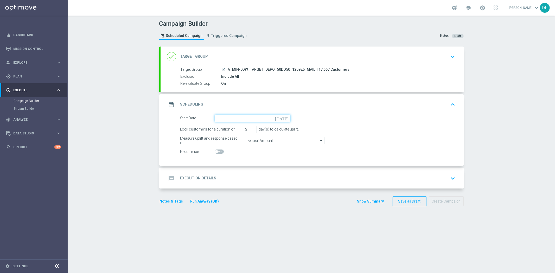
click at [243, 119] on input at bounding box center [252, 118] width 76 height 7
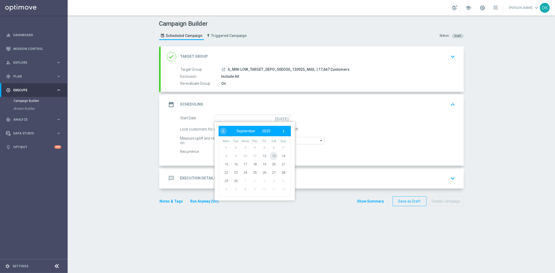
click at [270, 157] on span "13" at bounding box center [273, 156] width 8 height 8
type input "[DATE]"
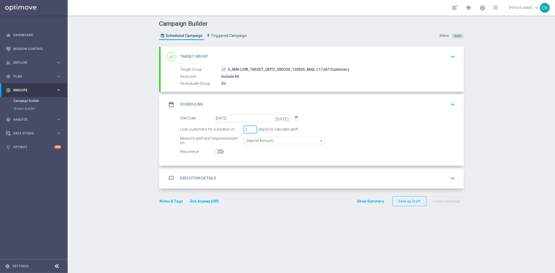
click at [250, 130] on input "2" at bounding box center [250, 129] width 13 height 7
type input "1"
click at [250, 130] on input "1" at bounding box center [250, 129] width 13 height 7
click at [219, 178] on div "message Execution Details keyboard_arrow_down" at bounding box center [312, 178] width 290 height 10
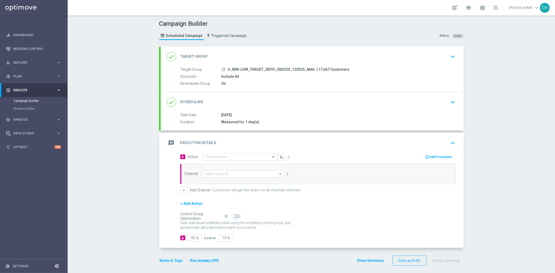
click at [214, 158] on input "text" at bounding box center [235, 157] width 58 height 4
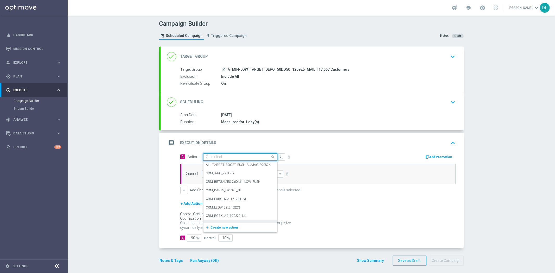
click at [224, 226] on span "Create new action" at bounding box center [224, 228] width 27 height 4
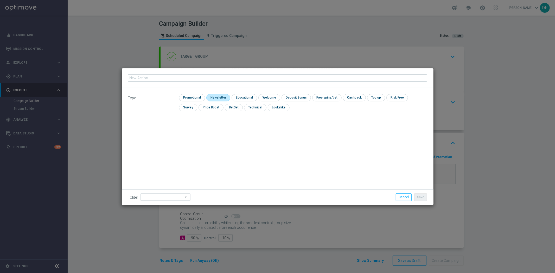
type input "A_MIN-LOW_TARGET_DEPO_50DO50_120925_MAIL"
click at [196, 99] on input "checkbox" at bounding box center [191, 97] width 25 height 7
checkbox input "true"
click at [423, 194] on button "Save" at bounding box center [420, 196] width 13 height 7
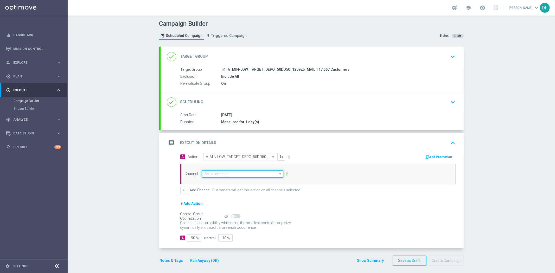
click at [244, 173] on input at bounding box center [243, 173] width 82 height 7
click at [226, 188] on div "Optimail" at bounding box center [243, 189] width 82 height 7
type input "Optimail"
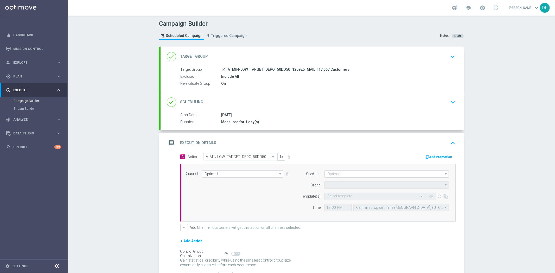
type input "STS"
click at [347, 197] on input "text" at bounding box center [369, 196] width 85 height 4
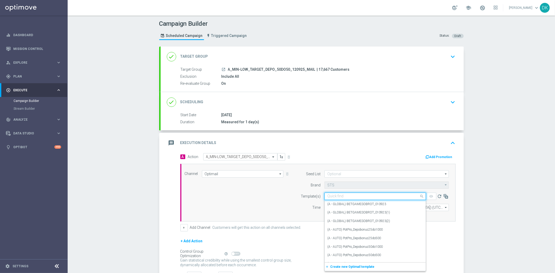
paste input "A_MIN-LOW_TARGET_DEPO_50DO50_120925_MAIL"
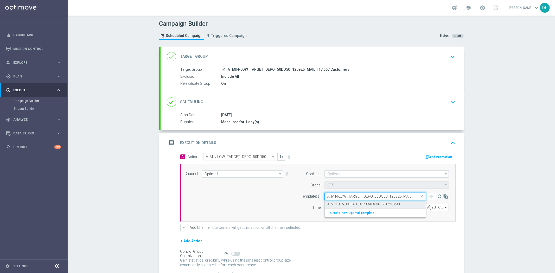
click at [352, 207] on div "A_MIN-LOW_TARGET_DEPO_50DO50_120925_MAIL" at bounding box center [375, 204] width 96 height 9
type input "A_MIN-LOW_TARGET_DEPO_50DO50_120925_MAIL"
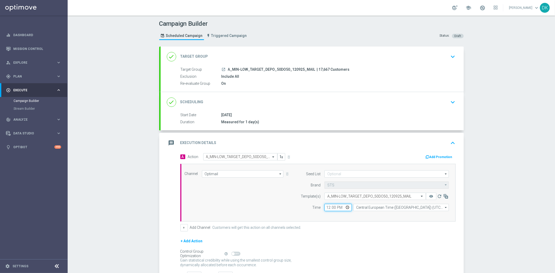
click at [324, 207] on input "12:00" at bounding box center [337, 207] width 27 height 7
type input "12:01"
click at [376, 234] on form "A Action Select action A_MIN-LOW_TARGET_DEPO_50DO50_120925_MAIL delete_forever …" at bounding box center [317, 216] width 275 height 126
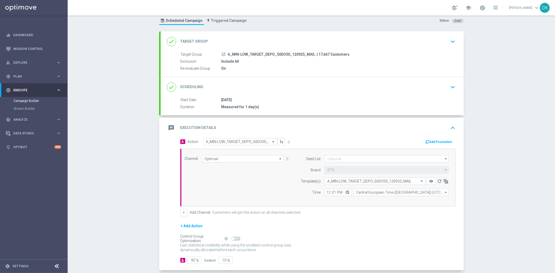
scroll to position [41, 0]
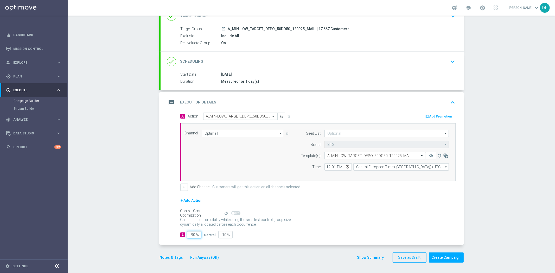
drag, startPoint x: 190, startPoint y: 235, endPoint x: 264, endPoint y: 238, distance: 74.7
click at [239, 238] on div "A Action Select action A_MIN-LOW_TARGET_DEPO_50DO50_120925_MAIL delete_forever …" at bounding box center [311, 179] width 303 height 132
type input "98"
type input "2"
type input "98"
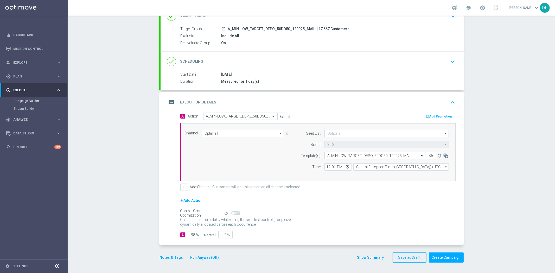
click at [348, 230] on form "A Action Select action A_MIN-LOW_TARGET_DEPO_50DO50_120925_MAIL delete_forever …" at bounding box center [317, 176] width 275 height 126
click at [400, 212] on div "Control Group Optimization Self Optimizing Campaign help_outline" at bounding box center [317, 213] width 275 height 6
click at [324, 166] on input "12:01" at bounding box center [337, 166] width 27 height 7
type input "11:01"
click at [353, 188] on div "+ Add Channel Customers will get this action on all channels selected." at bounding box center [317, 187] width 275 height 7
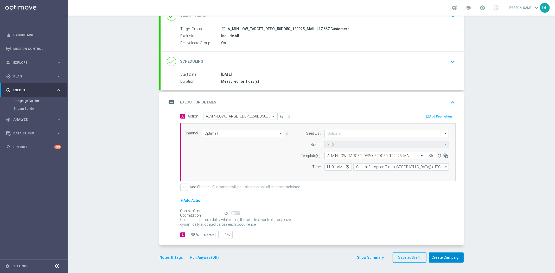
click at [448, 257] on button "Create Campaign" at bounding box center [446, 257] width 35 height 10
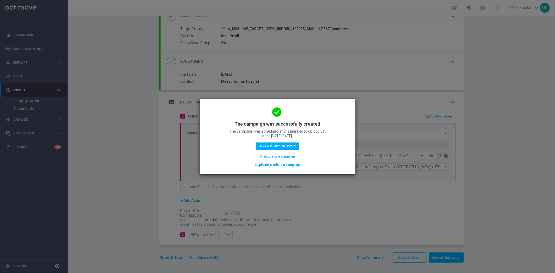
click at [270, 155] on button "Create a new campaign" at bounding box center [277, 157] width 36 height 6
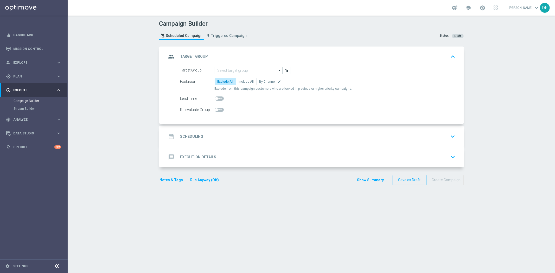
scroll to position [0, 0]
click at [258, 70] on input at bounding box center [248, 70] width 68 height 7
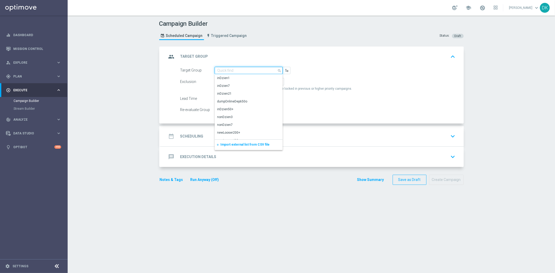
paste input "A_MIN-LOW_TARGET_DEPO_50DO50_120925_SMS"
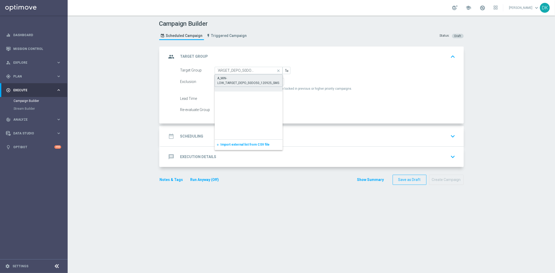
click at [243, 82] on div "A_MIN-LOW_TARGET_DEPO_50DO50_120925_SMS" at bounding box center [248, 80] width 62 height 9
type input "A_MIN-LOW_TARGET_DEPO_50DO50_120925_SMS"
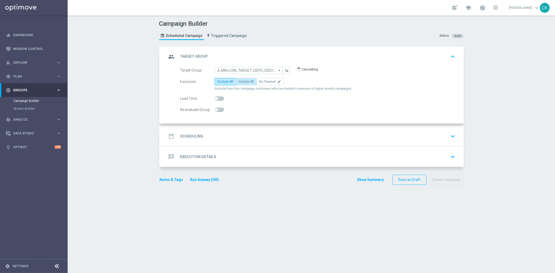
click at [242, 84] on label "Include All" at bounding box center [246, 81] width 21 height 7
click at [242, 84] on input "Include All" at bounding box center [240, 82] width 3 height 3
radio input "true"
click at [217, 109] on span at bounding box center [218, 110] width 9 height 4
click at [217, 109] on input "checkbox" at bounding box center [218, 110] width 9 height 4
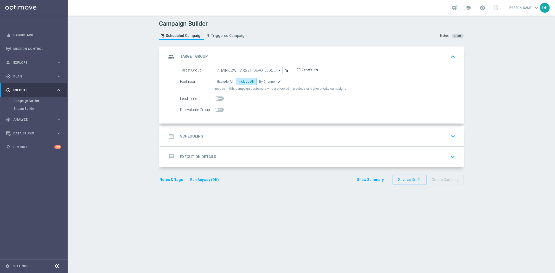
checkbox input "true"
click at [189, 139] on h2 "Scheduling" at bounding box center [191, 136] width 23 height 5
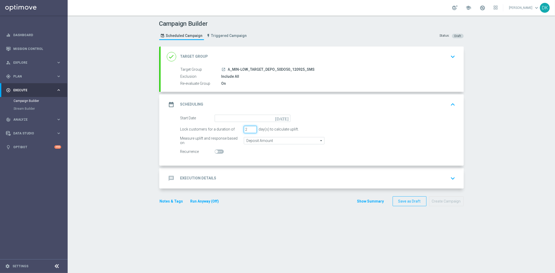
click at [251, 131] on input "2" at bounding box center [250, 129] width 13 height 7
type input "1"
click at [251, 131] on input "1" at bounding box center [250, 129] width 13 height 7
click at [255, 120] on input at bounding box center [252, 118] width 76 height 7
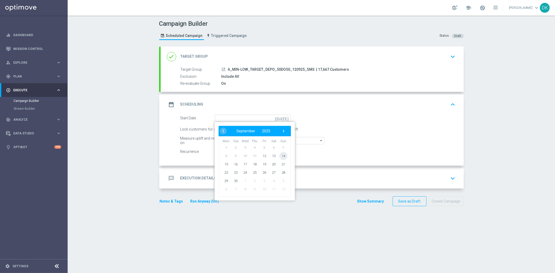
click at [284, 157] on span "14" at bounding box center [283, 156] width 8 height 8
type input "[DATE]"
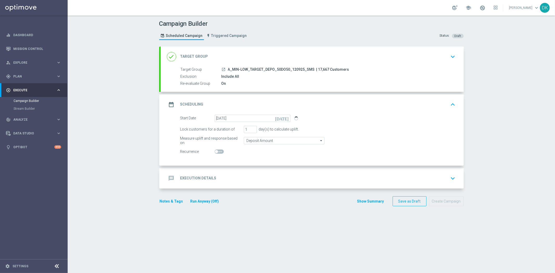
click at [231, 179] on div "message Execution Details keyboard_arrow_down" at bounding box center [312, 178] width 290 height 10
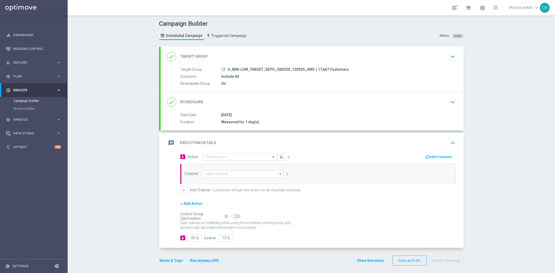
click at [232, 156] on input "text" at bounding box center [235, 157] width 58 height 4
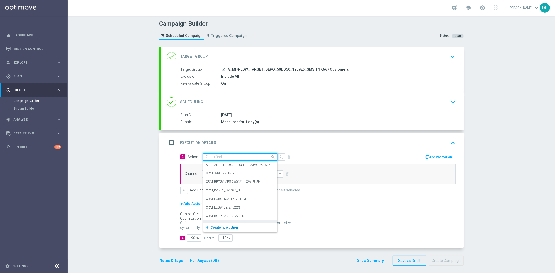
click at [222, 226] on span "Create new action" at bounding box center [224, 228] width 27 height 4
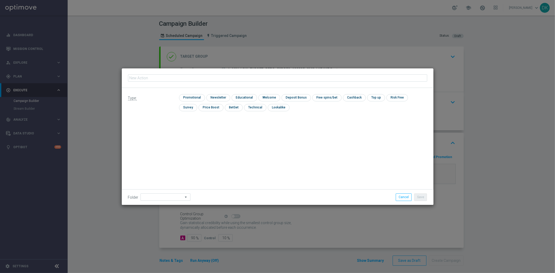
type input "A_MIN-LOW_TARGET_DEPO_50DO50_120925_SMS"
click at [191, 100] on input "checkbox" at bounding box center [191, 97] width 25 height 7
checkbox input "true"
click at [421, 200] on button "Save" at bounding box center [420, 196] width 13 height 7
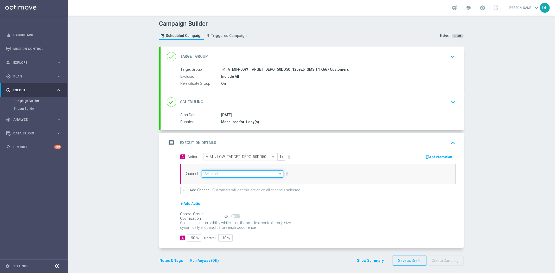
click at [259, 174] on input at bounding box center [243, 173] width 82 height 7
click at [241, 180] on div "SMS" at bounding box center [243, 181] width 82 height 7
type input "SMS"
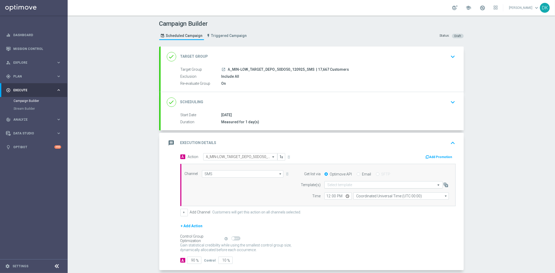
click at [328, 183] on input "text" at bounding box center [378, 185] width 102 height 4
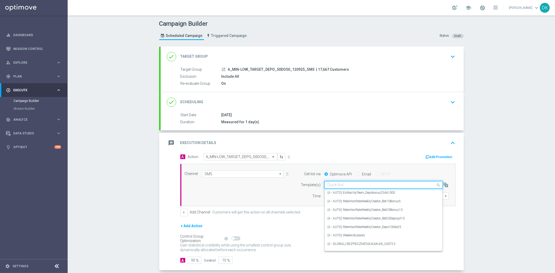
paste input "A_MIN-LOW_TARGET_DEPO_50DO50_120925_SMS"
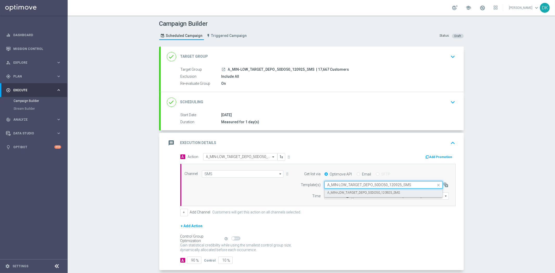
click at [333, 191] on label "A_MIN-LOW_TARGET_DEPO_50DO50_120925_SMS" at bounding box center [363, 193] width 73 height 4
type input "A_MIN-LOW_TARGET_DEPO_50DO50_120925_SMS"
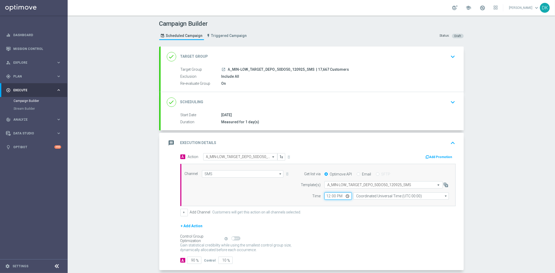
click at [324, 197] on input "12:00" at bounding box center [337, 195] width 27 height 7
type input "16:01"
click at [411, 198] on input "Coordinated Universal Time (UTC 00:00)" at bounding box center [400, 195] width 95 height 7
click at [399, 206] on div "Central European Time ([GEOGRAPHIC_DATA]) (UTC +02:00)" at bounding box center [398, 203] width 85 height 5
type input "Central European Time ([GEOGRAPHIC_DATA]) (UTC +02:00)"
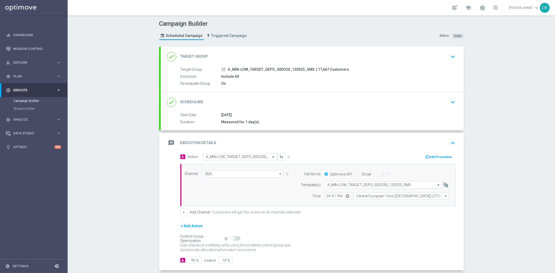
click at [386, 224] on div "+ Add Action" at bounding box center [317, 229] width 275 height 13
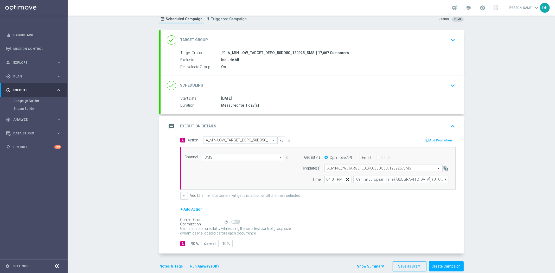
scroll to position [25, 0]
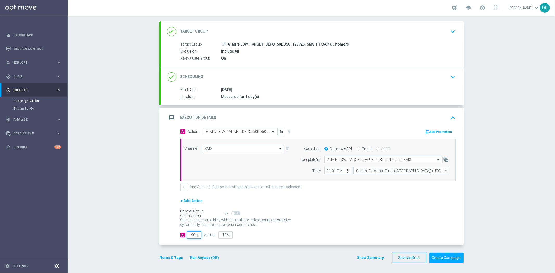
click at [190, 235] on input "90" at bounding box center [194, 234] width 14 height 7
click at [303, 238] on div "A 90 % Control 10 %" at bounding box center [317, 234] width 275 height 7
drag, startPoint x: 190, startPoint y: 236, endPoint x: 452, endPoint y: 231, distance: 262.1
click at [382, 231] on div "A 90 % Control 10 %" at bounding box center [317, 234] width 275 height 7
type input "95"
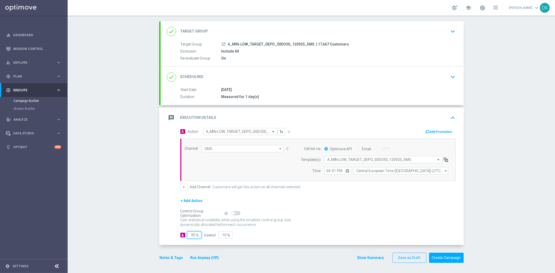
type input "5"
type input "95"
click at [416, 224] on div "Gain statistical credibility while using the smallest control group size, dynam…" at bounding box center [317, 222] width 275 height 12
click at [452, 256] on button "Create Campaign" at bounding box center [446, 258] width 35 height 10
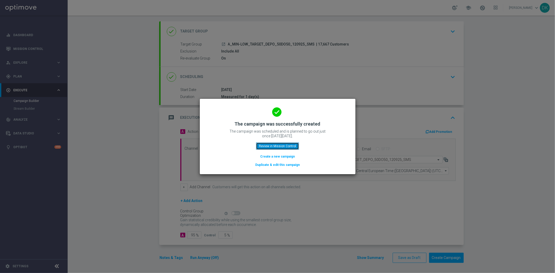
click at [268, 144] on button "Review in Mission Control" at bounding box center [277, 145] width 43 height 7
